Goal: Obtain resource: Obtain resource

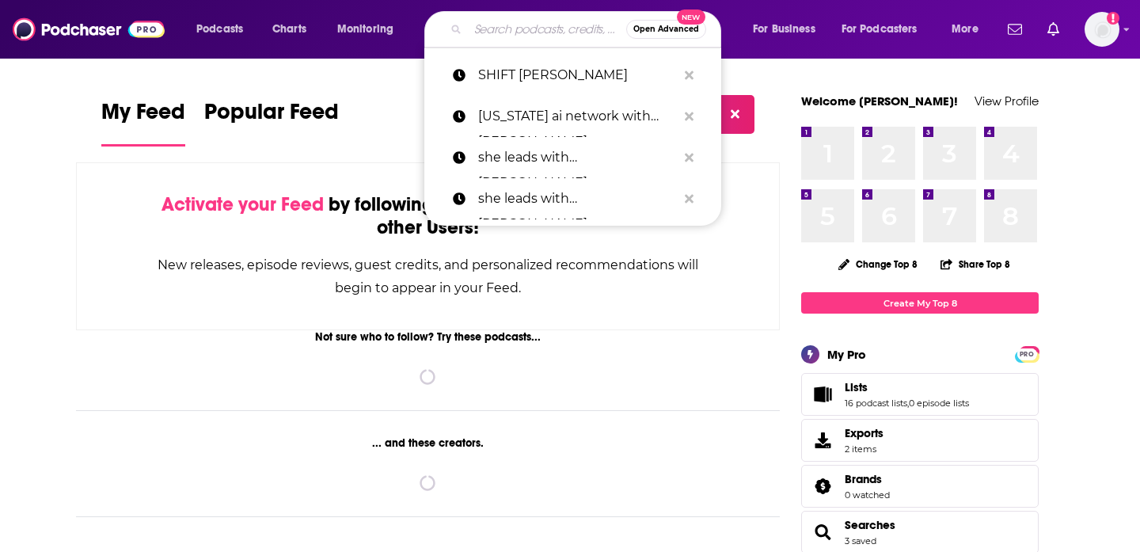
click at [523, 36] on input "Search podcasts, credits, & more..." at bounding box center [547, 29] width 158 height 25
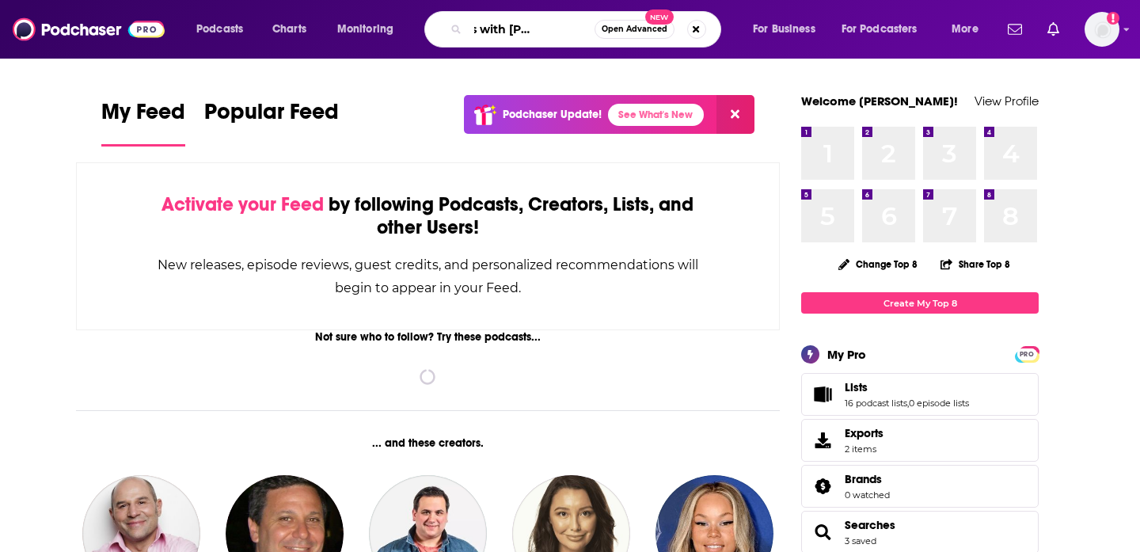
scroll to position [0, 67]
type input "she leads with [PERSON_NAME]"
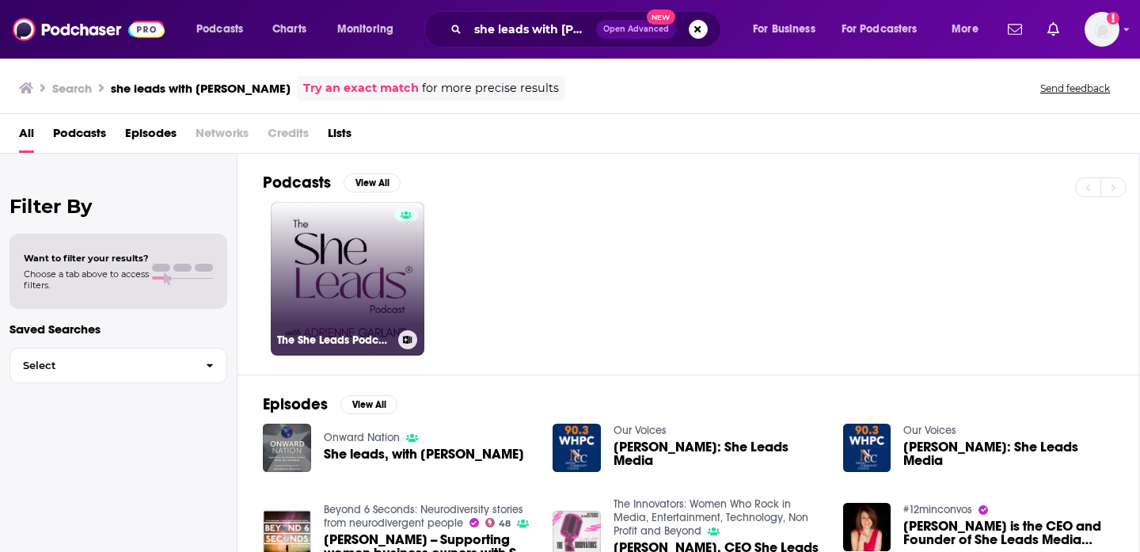
click at [364, 255] on link "The She Leads Podcast | Rewriting the Rules of Entrepreneurship" at bounding box center [348, 279] width 154 height 154
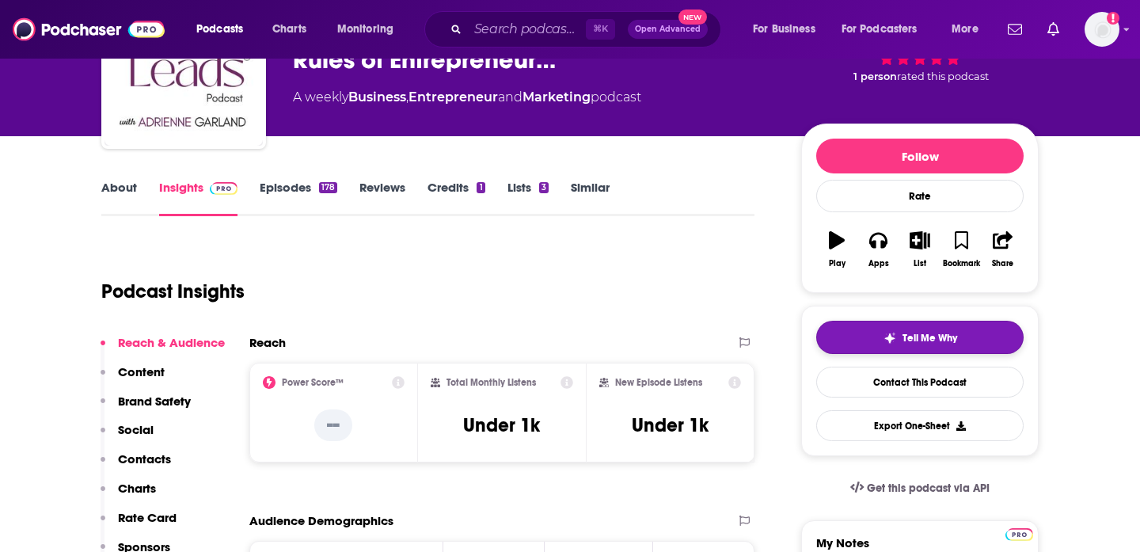
scroll to position [127, 0]
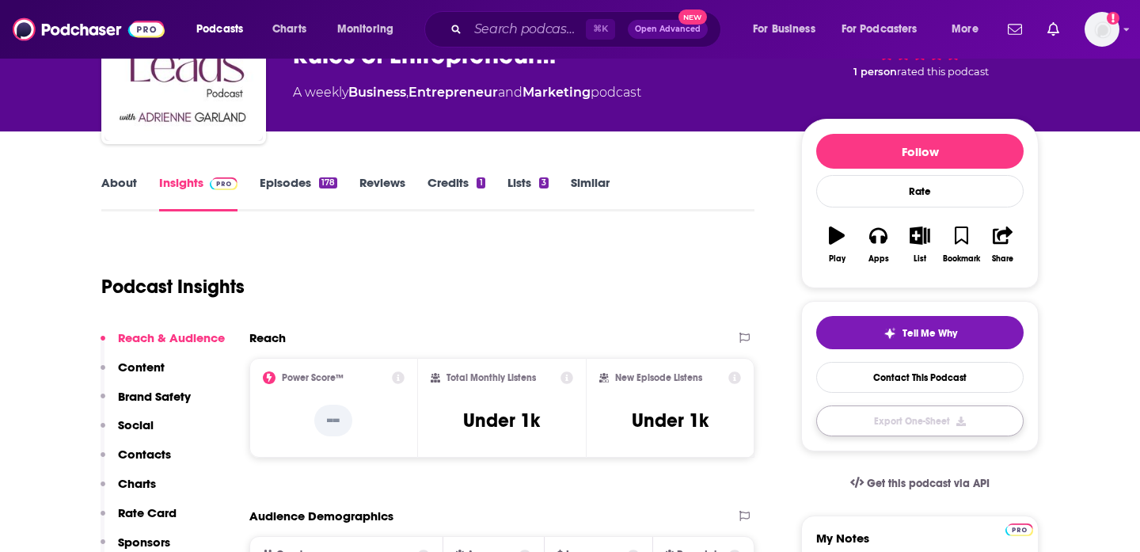
click at [882, 426] on button "Export One-Sheet" at bounding box center [919, 420] width 207 height 31
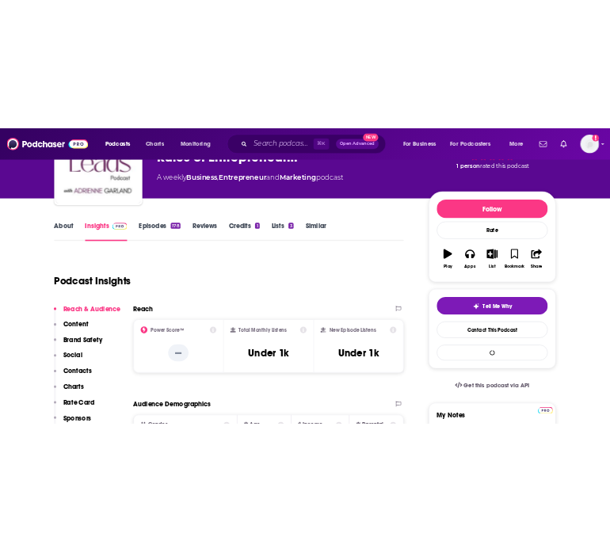
scroll to position [0, 0]
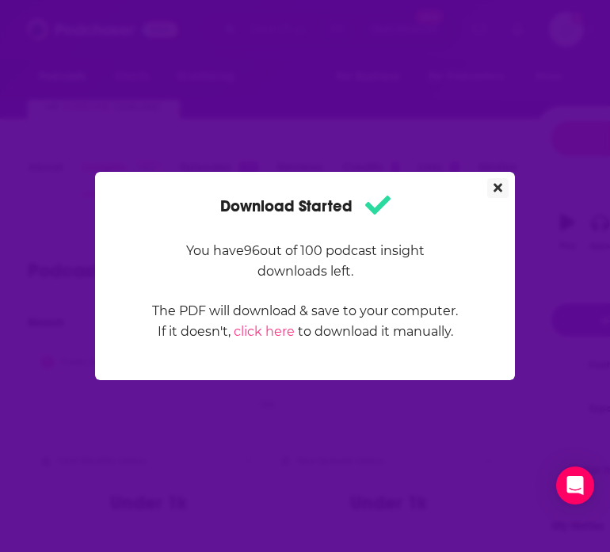
click at [493, 195] on button "Close" at bounding box center [497, 188] width 21 height 20
